Goal: Transaction & Acquisition: Download file/media

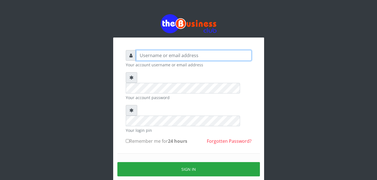
click at [143, 57] on input "text" at bounding box center [194, 55] width 116 height 11
type input "[EMAIL_ADDRESS][DOMAIN_NAME]"
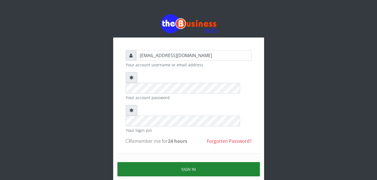
click at [185, 162] on button "Sign in" at bounding box center [189, 169] width 143 height 14
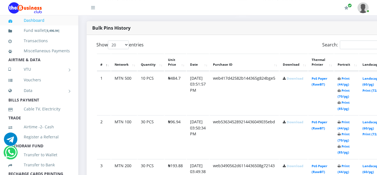
scroll to position [295, 0]
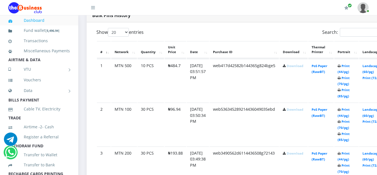
click at [302, 156] on link "Download" at bounding box center [295, 153] width 17 height 4
click at [303, 111] on link "Download" at bounding box center [295, 109] width 17 height 4
click at [301, 67] on link "Download" at bounding box center [295, 66] width 17 height 4
